Goal: Find specific page/section: Find specific page/section

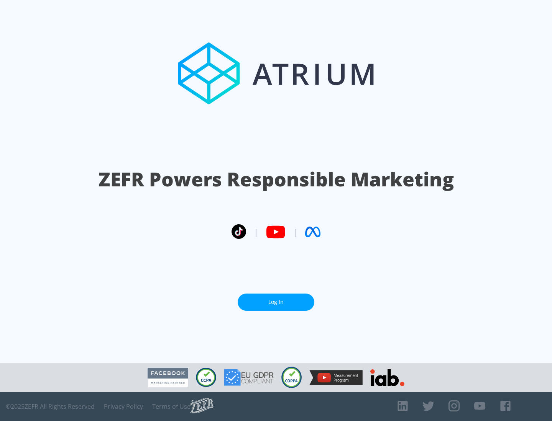
click at [276, 302] on link "Log In" at bounding box center [276, 302] width 77 height 17
